Goal: Check status: Check status

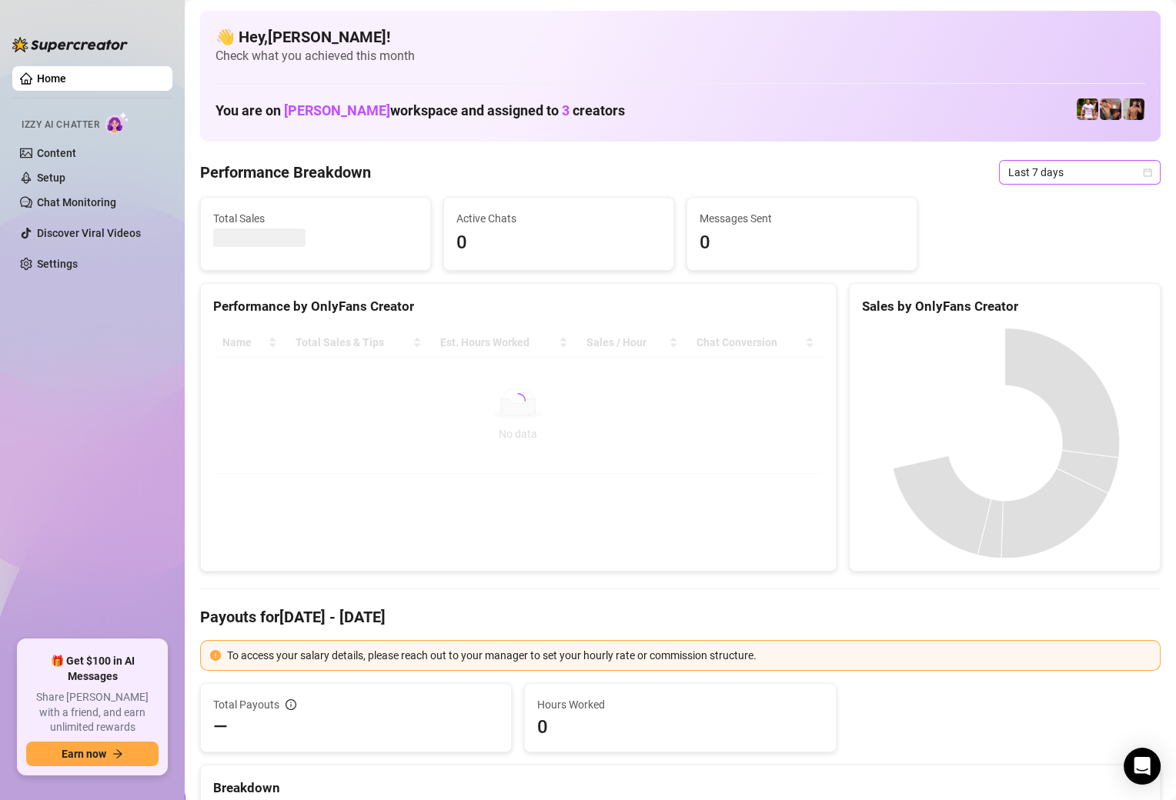
click at [1050, 168] on span "Last 7 days" at bounding box center [1079, 172] width 143 height 23
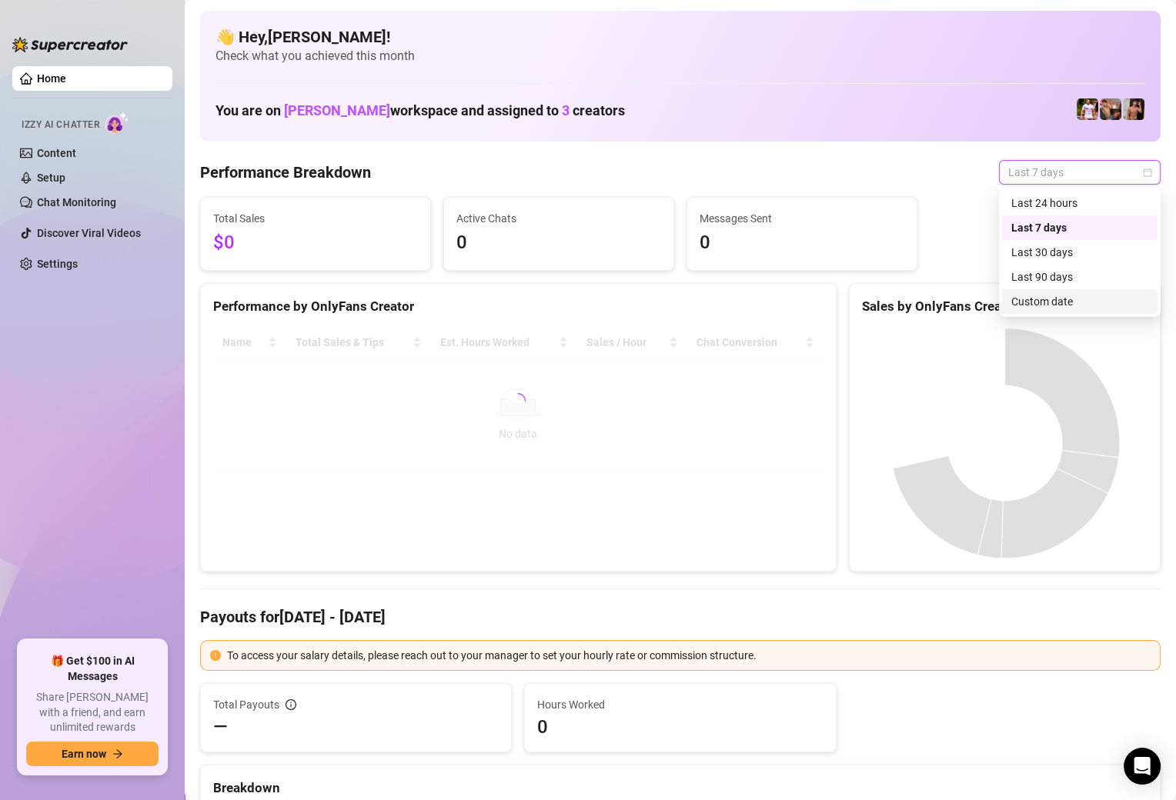
click at [1040, 299] on div "Custom date" at bounding box center [1079, 301] width 137 height 17
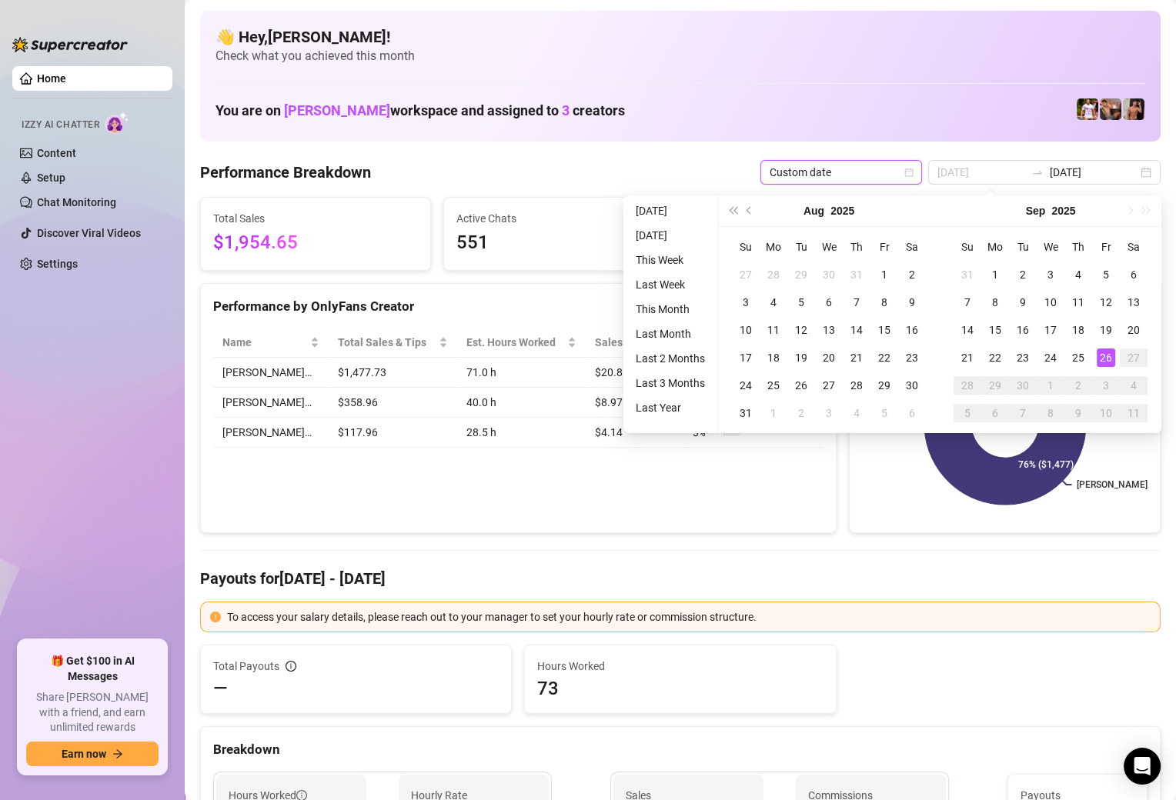
type input "[DATE]"
click at [1106, 359] on div "26" at bounding box center [1105, 358] width 18 height 18
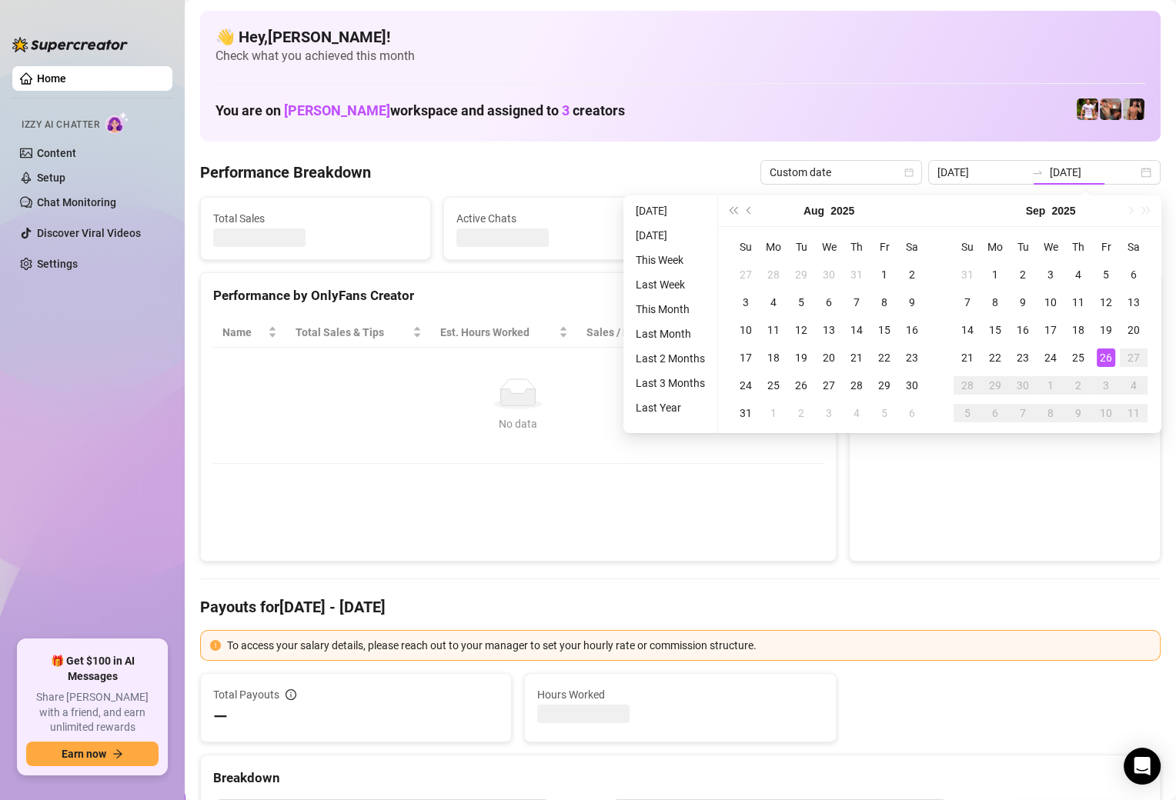
type input "[DATE]"
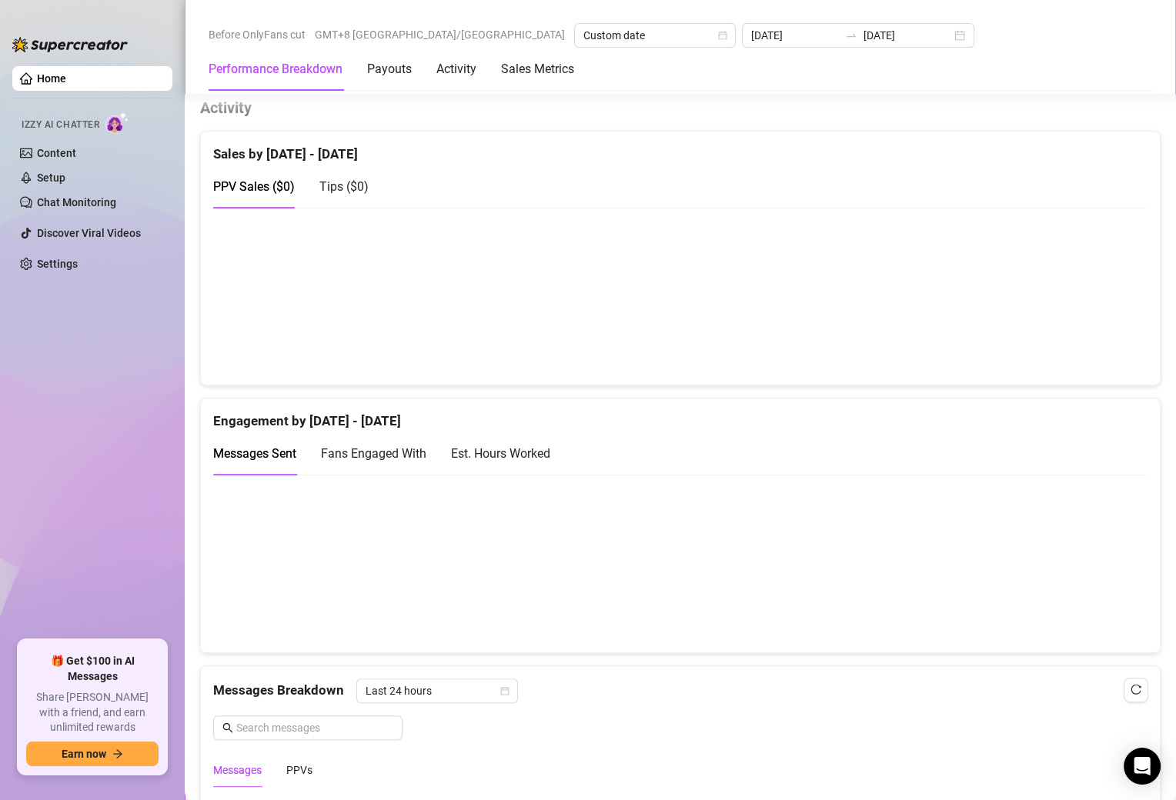
scroll to position [774, 0]
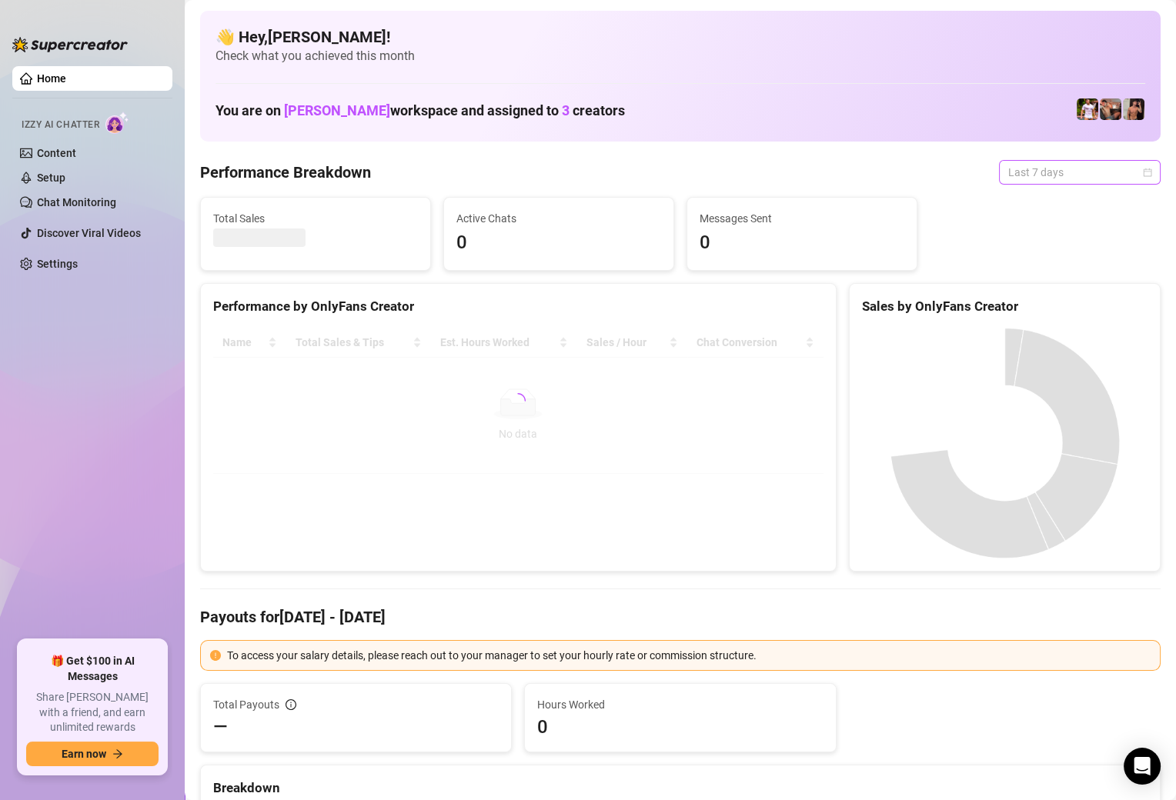
click at [1036, 165] on span "Last 7 days" at bounding box center [1079, 172] width 143 height 23
click at [1026, 307] on div "Custom date" at bounding box center [1079, 301] width 137 height 17
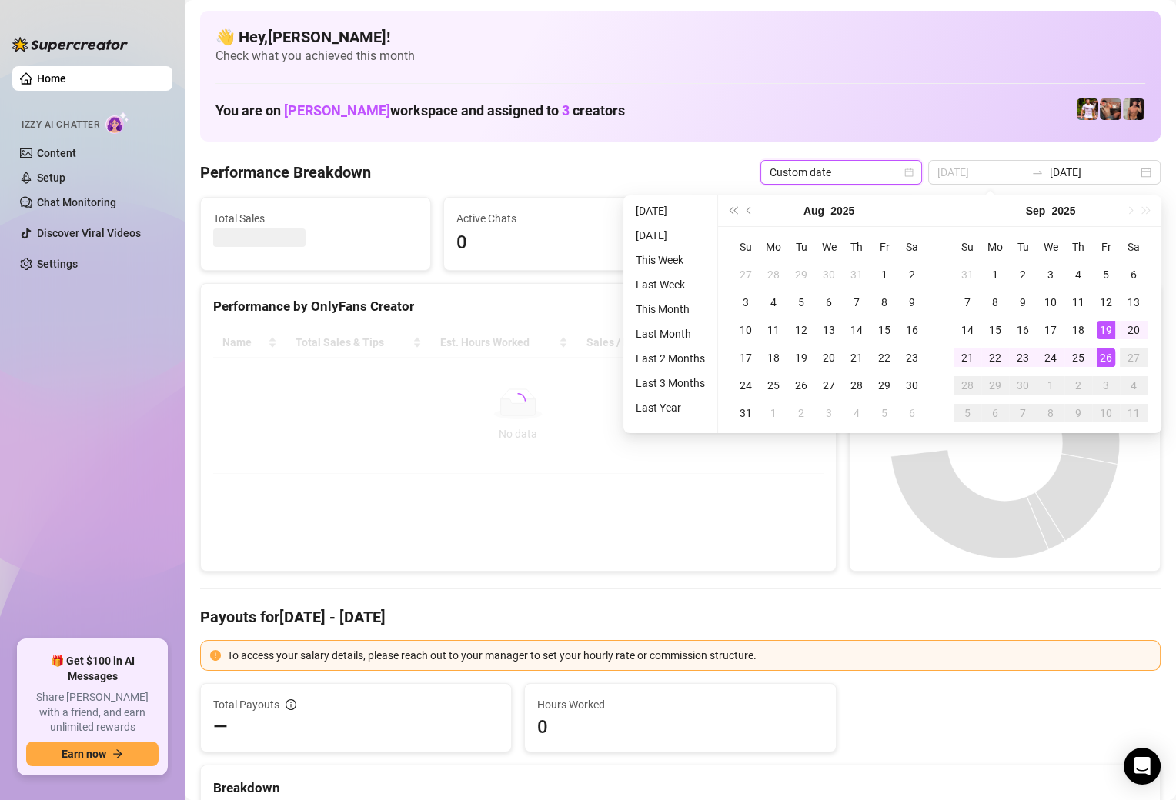
type input "[DATE]"
click at [1111, 353] on div "26" at bounding box center [1105, 358] width 18 height 18
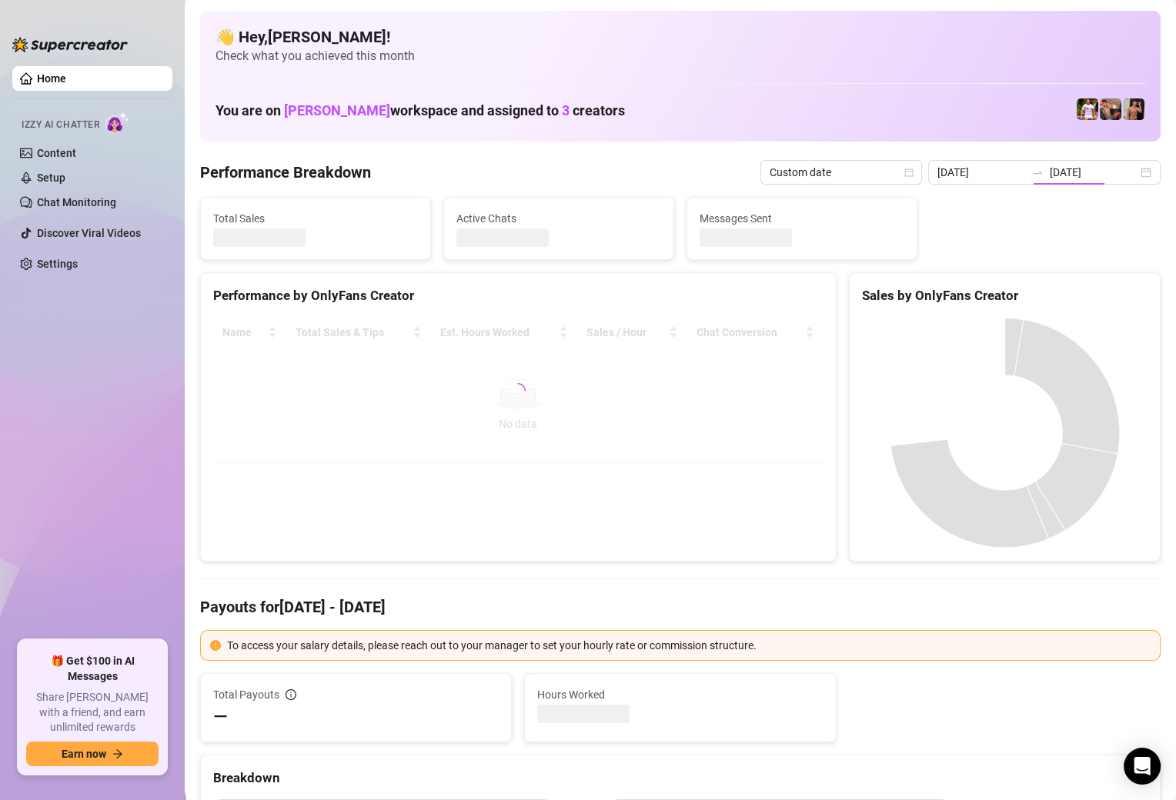
type input "[DATE]"
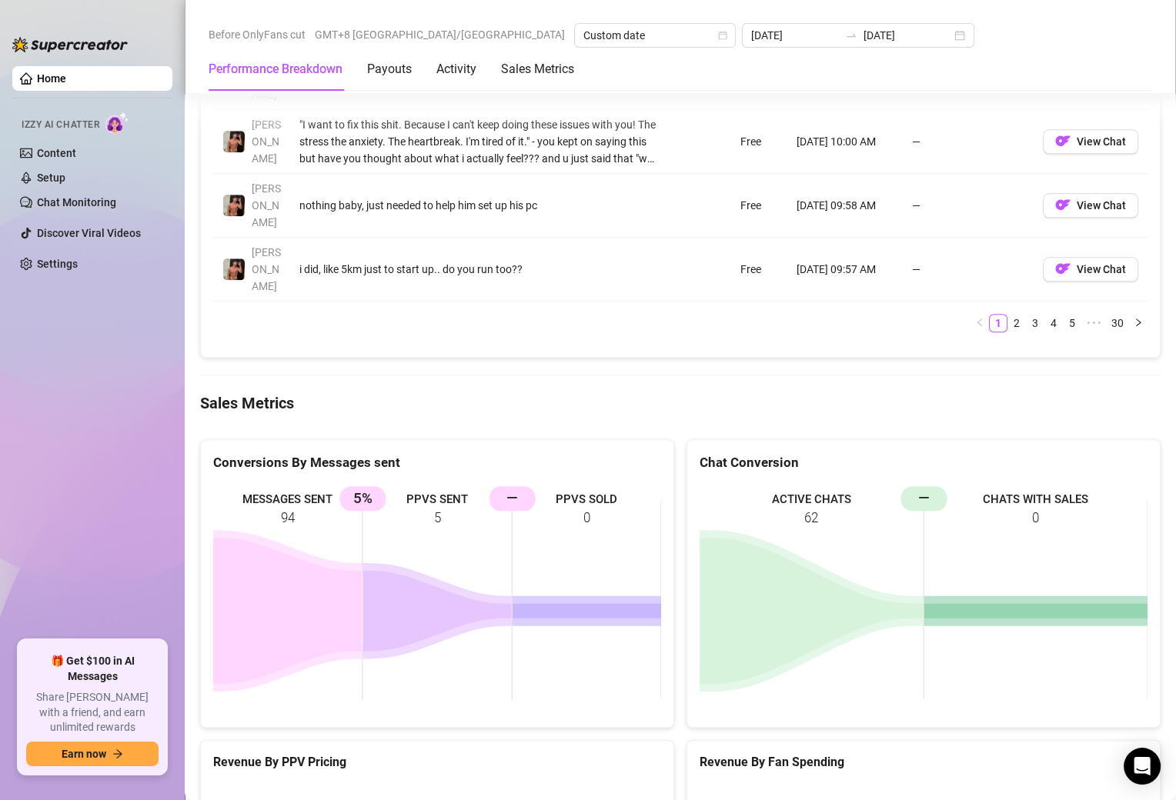
scroll to position [2084, 0]
